Goal: Information Seeking & Learning: Learn about a topic

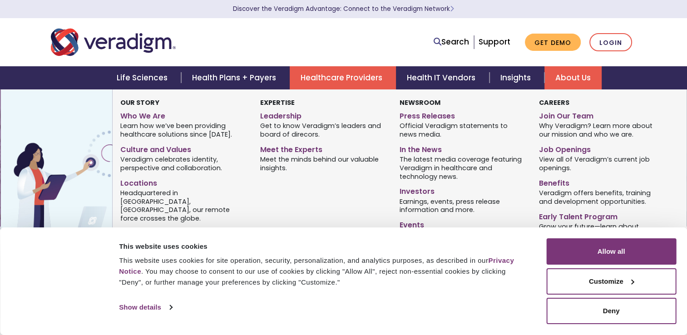
click at [564, 77] on link "About Us" at bounding box center [573, 77] width 57 height 23
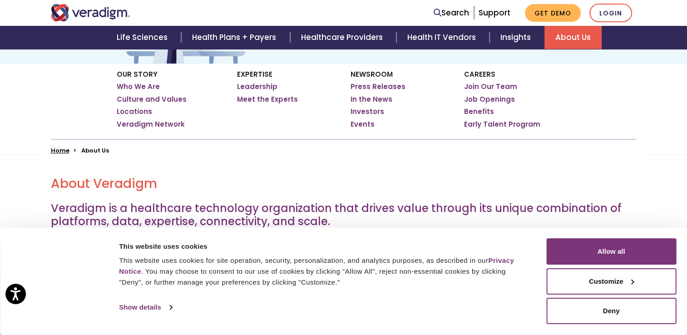
scroll to position [273, 0]
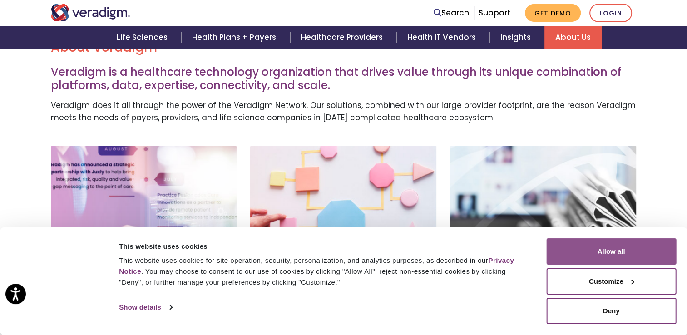
click at [631, 250] on button "Allow all" at bounding box center [612, 251] width 130 height 26
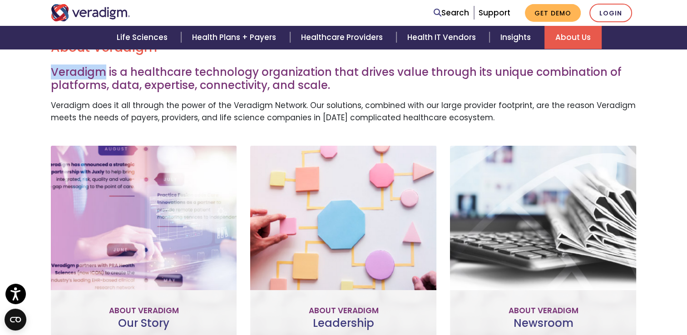
drag, startPoint x: 105, startPoint y: 72, endPoint x: 51, endPoint y: 65, distance: 54.0
click at [51, 66] on h3 "Veradigm is a healthcare technology organization that drives value through its …" at bounding box center [344, 79] width 586 height 26
copy h3 "Veradigm"
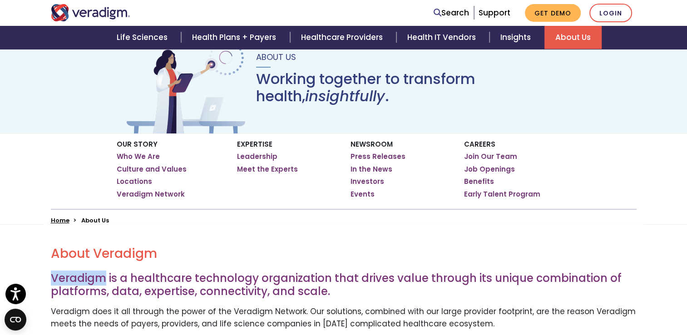
scroll to position [0, 0]
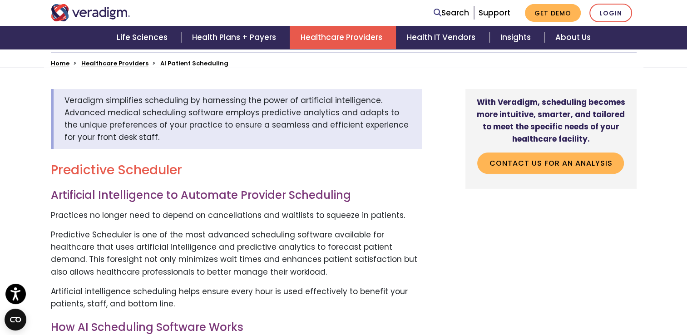
scroll to position [273, 0]
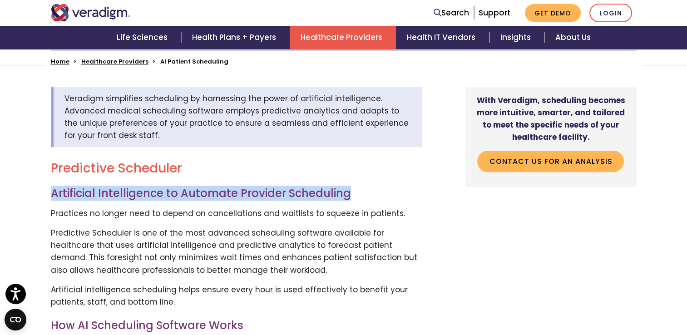
drag, startPoint x: 357, startPoint y: 197, endPoint x: 51, endPoint y: 194, distance: 306.2
click at [51, 194] on h3 "Artificial Intelligence to Automate Provider Scheduling" at bounding box center [236, 193] width 371 height 13
copy h3 "Artificial Intelligence to Automate Provider Scheduling"
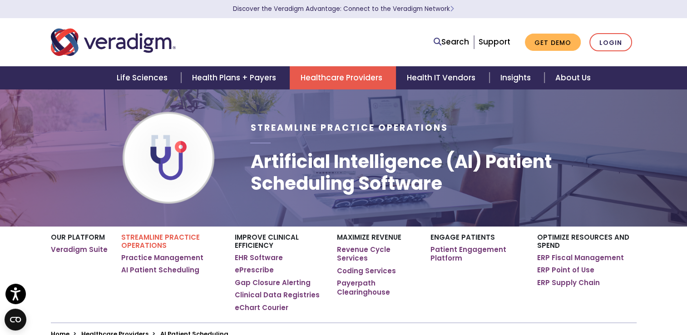
drag, startPoint x: 454, startPoint y: 188, endPoint x: 447, endPoint y: 186, distance: 7.4
click at [447, 186] on h1 "Artificial Intelligence (AI) Patient Scheduling Software" at bounding box center [443, 173] width 386 height 44
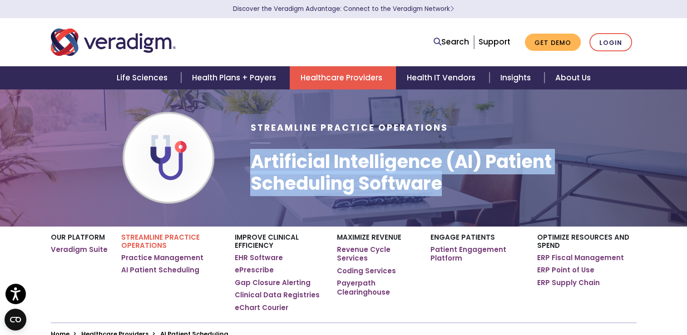
drag, startPoint x: 445, startPoint y: 184, endPoint x: 253, endPoint y: 163, distance: 192.8
click at [253, 163] on h1 "Artificial Intelligence (AI) Patient Scheduling Software" at bounding box center [443, 173] width 386 height 44
copy h1 "Artificial Intelligence (AI) Patient Scheduling Software"
